Goal: Task Accomplishment & Management: Manage account settings

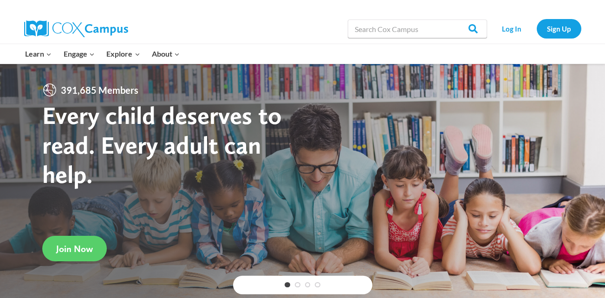
drag, startPoint x: 0, startPoint y: 0, endPoint x: 262, endPoint y: 172, distance: 313.2
click at [262, 172] on h1 "Every child deserves to read. Every adult can help." at bounding box center [172, 145] width 260 height 89
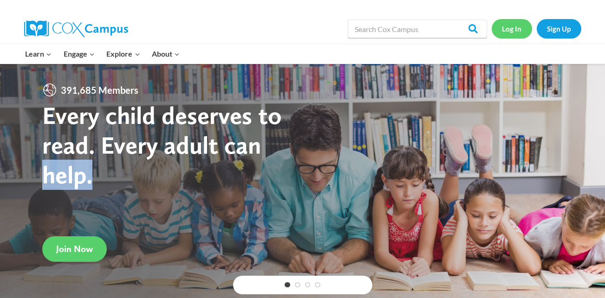
click at [506, 28] on link "Log In" at bounding box center [512, 28] width 40 height 19
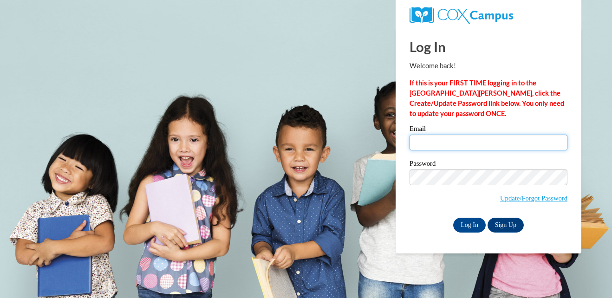
click at [451, 144] on input "Email" at bounding box center [489, 143] width 158 height 16
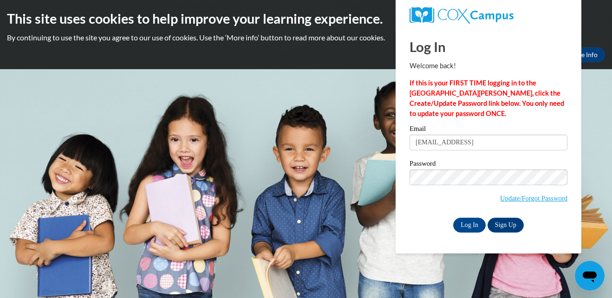
click at [496, 147] on input "blackcassy30@gmail.coma" at bounding box center [489, 143] width 158 height 16
type input "b"
click at [423, 211] on div "Password Update/Forgot Password" at bounding box center [489, 187] width 158 height 55
click at [415, 146] on input "Email" at bounding box center [489, 143] width 158 height 16
type input "alwaysanointed@aol.com"
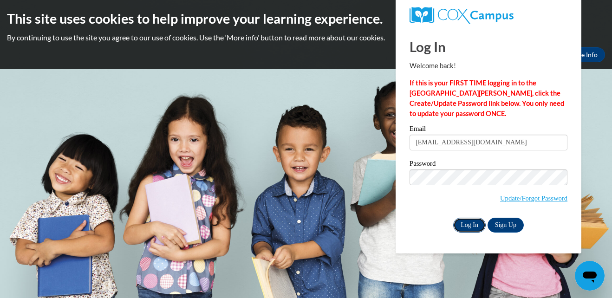
click at [462, 228] on input "Log In" at bounding box center [469, 225] width 33 height 15
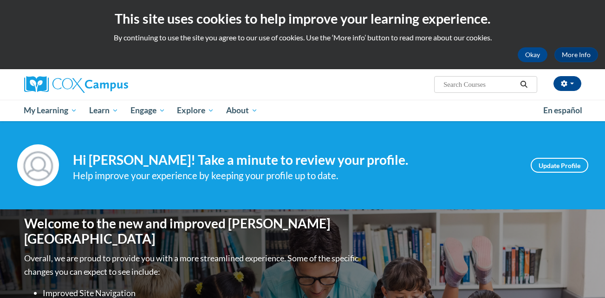
drag, startPoint x: 0, startPoint y: 0, endPoint x: 609, endPoint y: 65, distance: 612.7
click at [595, 298] on html "This site uses cookies to help improve your learning experience. By continuing …" at bounding box center [302, 149] width 605 height 298
click at [513, 103] on ul "My Learning My Learning My Course Progress Certificates My Action Plans Group D…" at bounding box center [277, 110] width 519 height 21
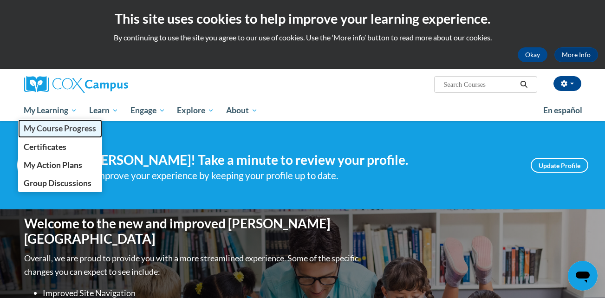
click at [69, 127] on span "My Course Progress" at bounding box center [60, 129] width 72 height 10
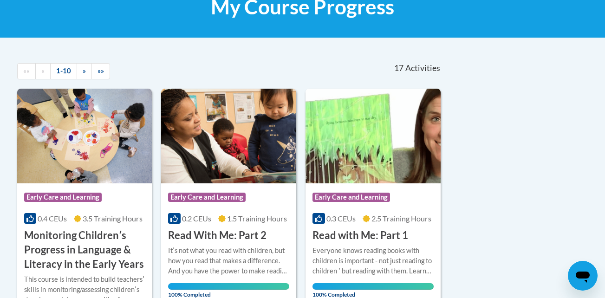
scroll to position [173, 0]
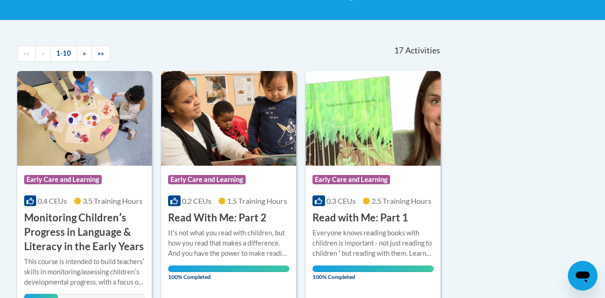
click at [56, 188] on div "Course Category: Early Care and Learning" at bounding box center [84, 180] width 121 height 21
click at [63, 178] on span "Early Care and Learning" at bounding box center [63, 179] width 78 height 9
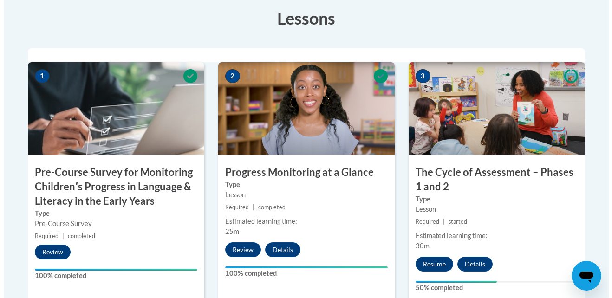
scroll to position [291, 0]
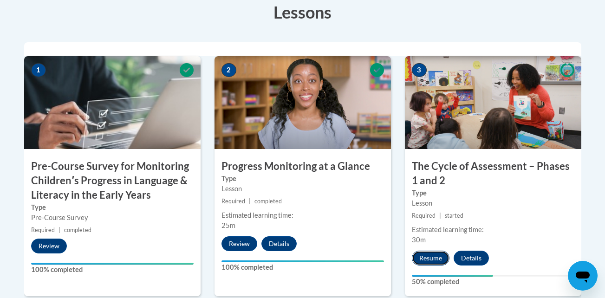
click at [433, 255] on button "Resume" at bounding box center [431, 258] width 38 height 15
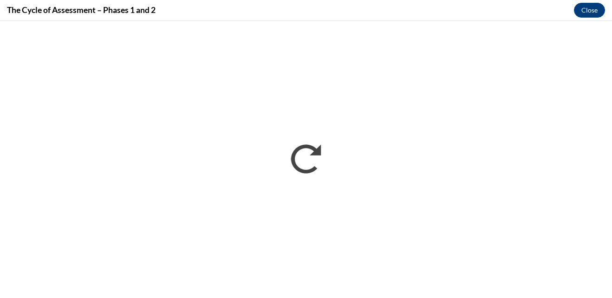
scroll to position [0, 0]
click at [580, 9] on button "Close" at bounding box center [589, 10] width 31 height 15
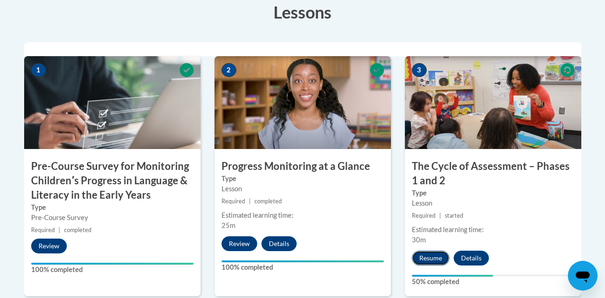
click at [427, 258] on button "Resume" at bounding box center [431, 258] width 38 height 15
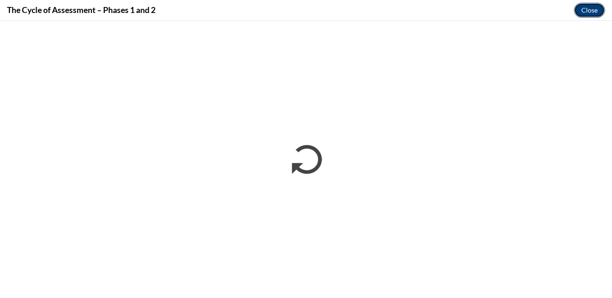
click at [593, 8] on button "Close" at bounding box center [589, 10] width 31 height 15
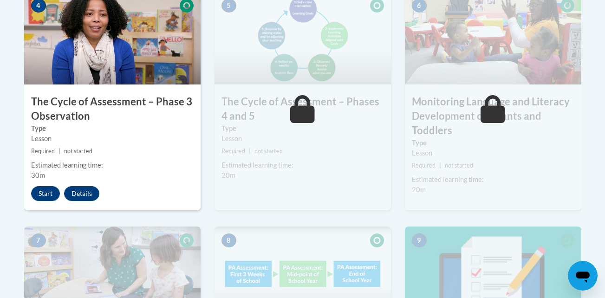
scroll to position [575, 0]
